Goal: Communication & Community: Answer question/provide support

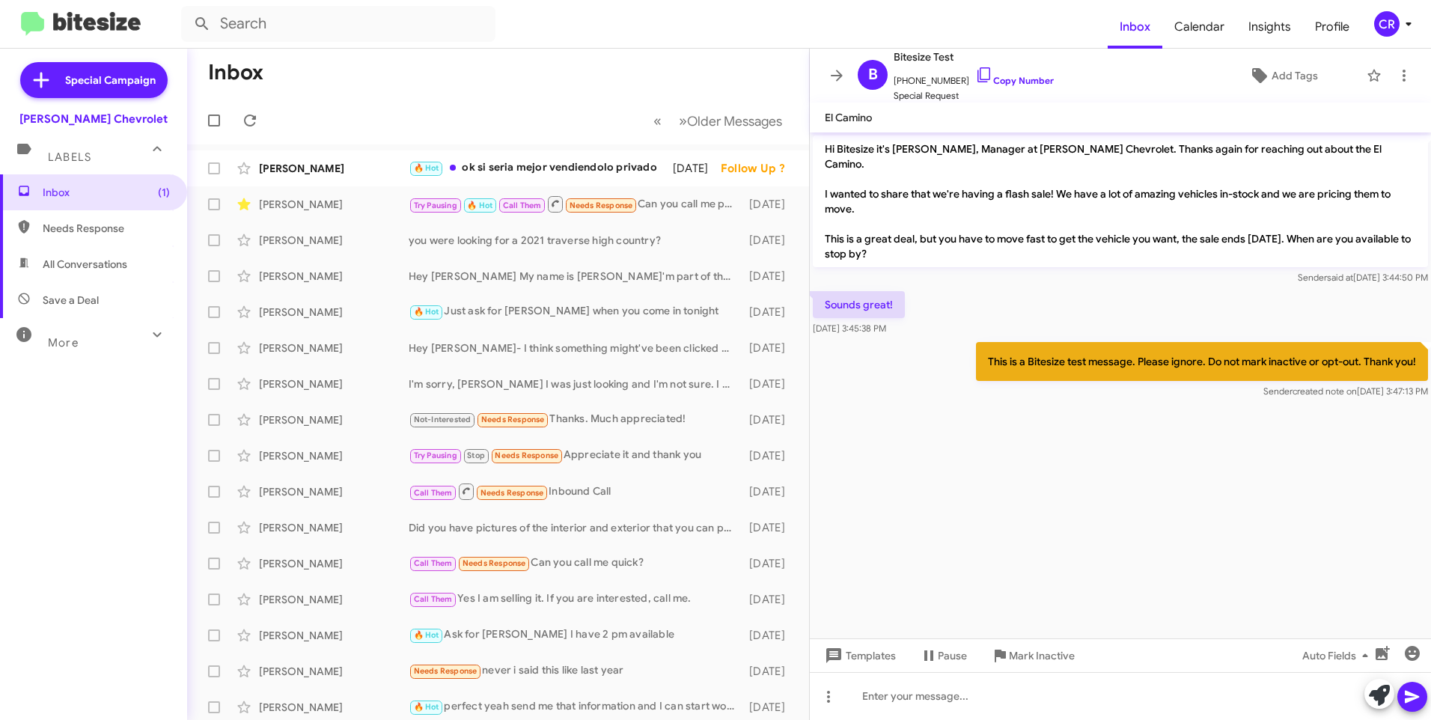
click at [100, 223] on span "Needs Response" at bounding box center [106, 228] width 127 height 15
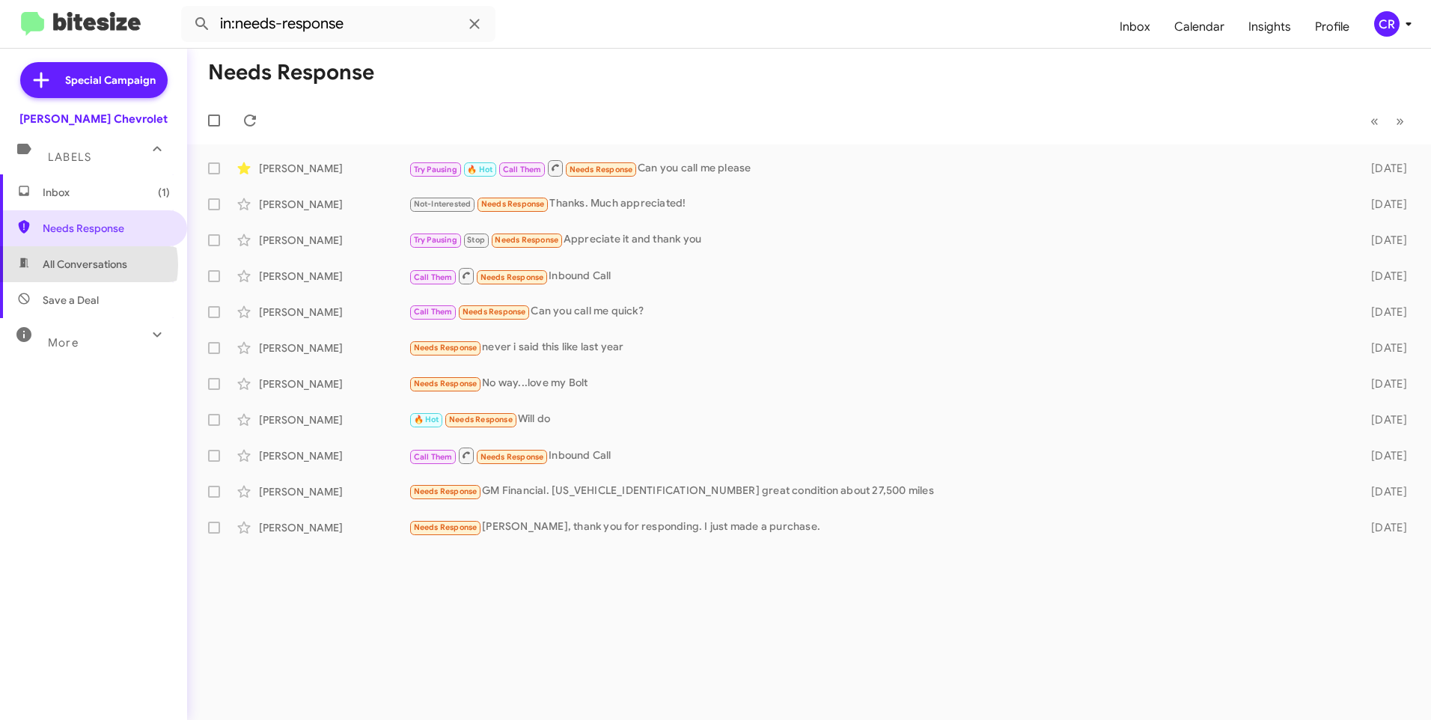
click at [88, 265] on span "All Conversations" at bounding box center [85, 264] width 85 height 15
type input "in:all-conversations"
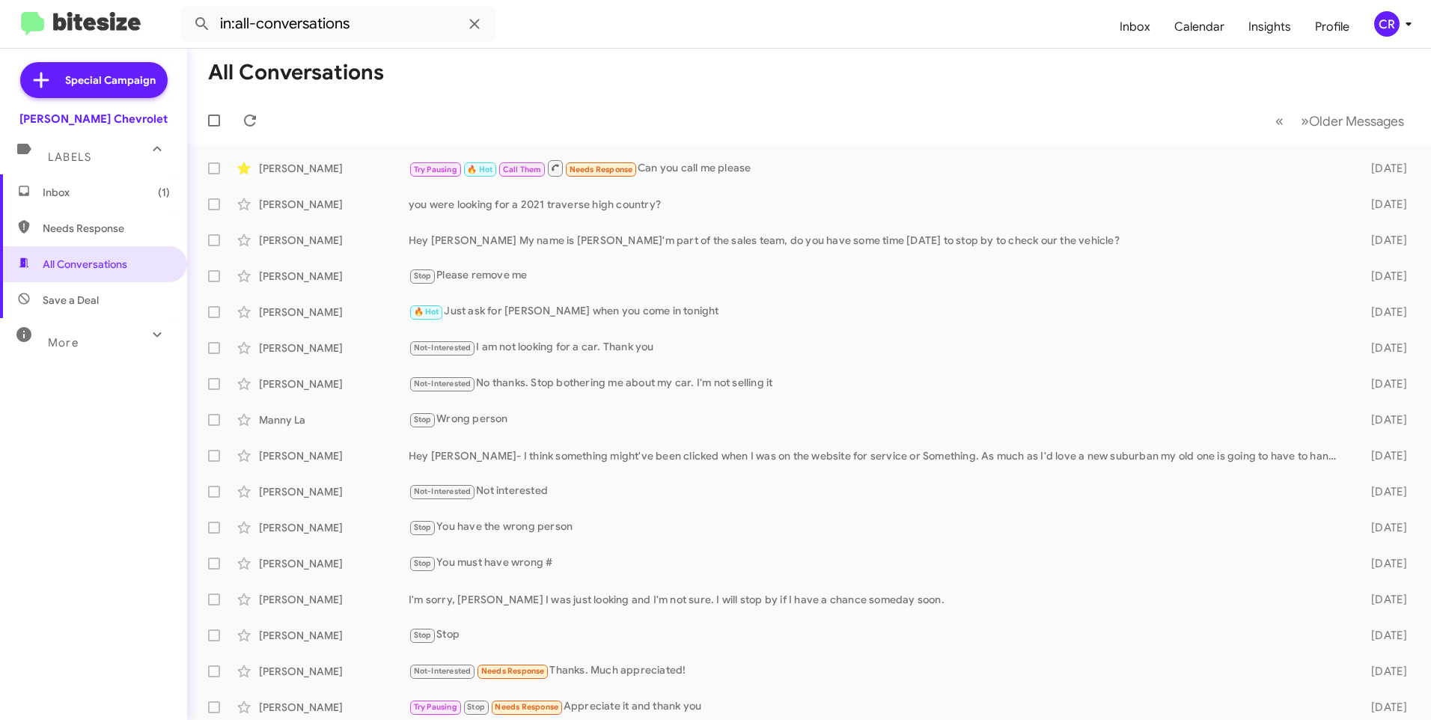
click at [93, 190] on span "Inbox (1)" at bounding box center [106, 192] width 127 height 15
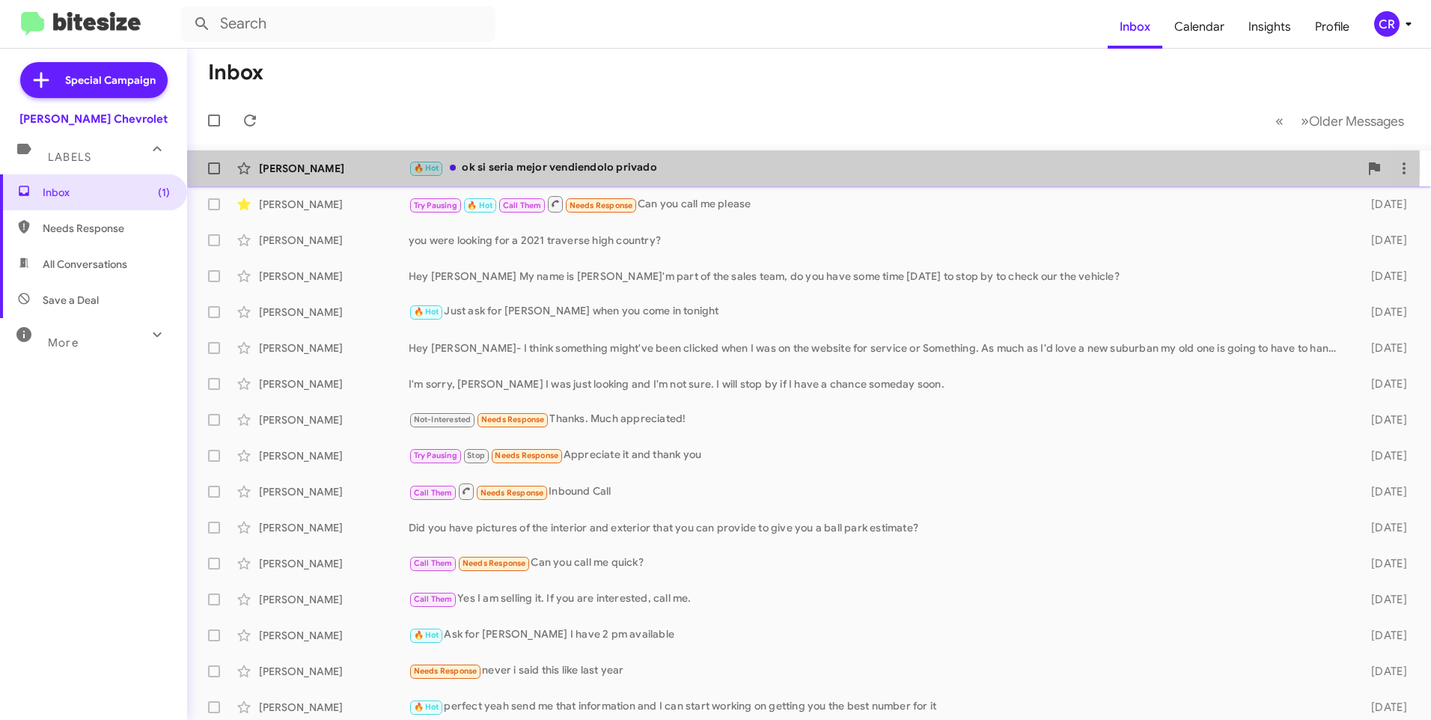
click at [551, 166] on div "🔥 Hot ok si seria mejor vendiendolo privado" at bounding box center [884, 167] width 951 height 17
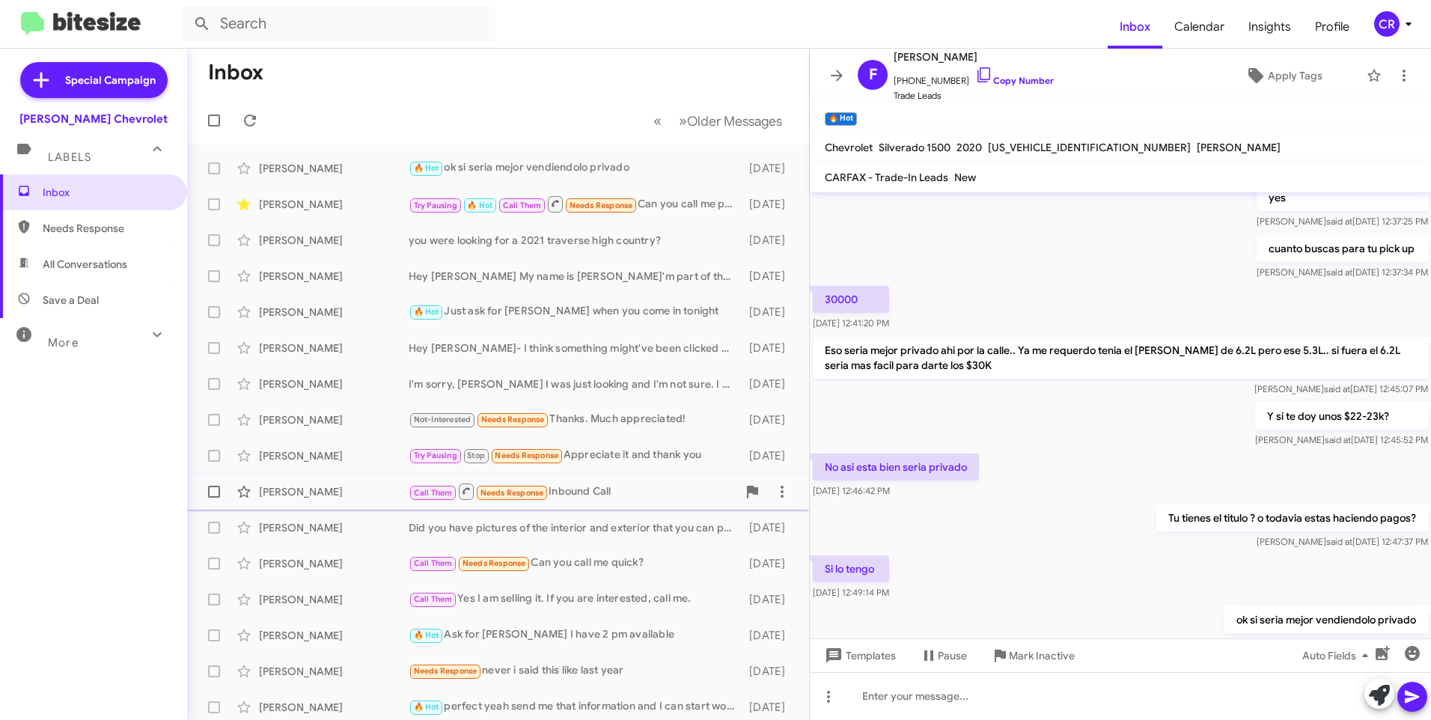
scroll to position [364, 0]
